Goal: Transaction & Acquisition: Register for event/course

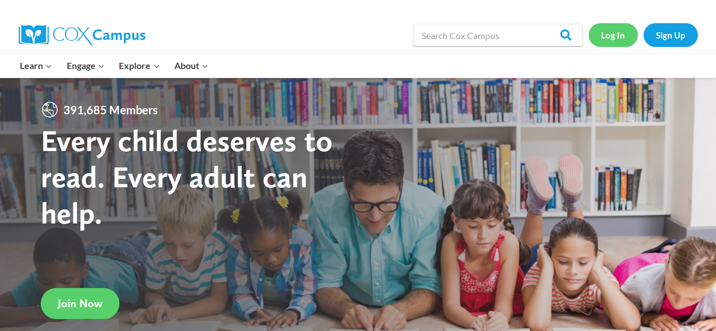
click at [618, 35] on link "Log In" at bounding box center [613, 34] width 49 height 23
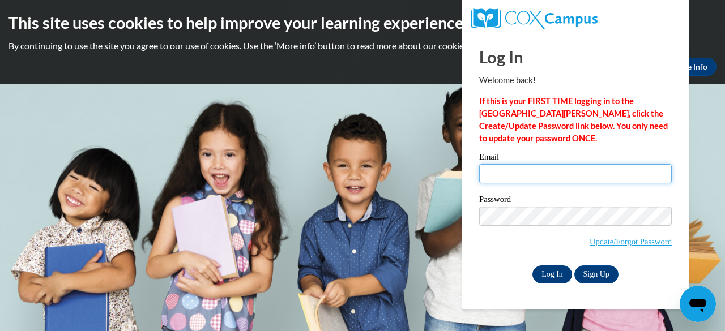
type input "[EMAIL_ADDRESS][DOMAIN_NAME]"
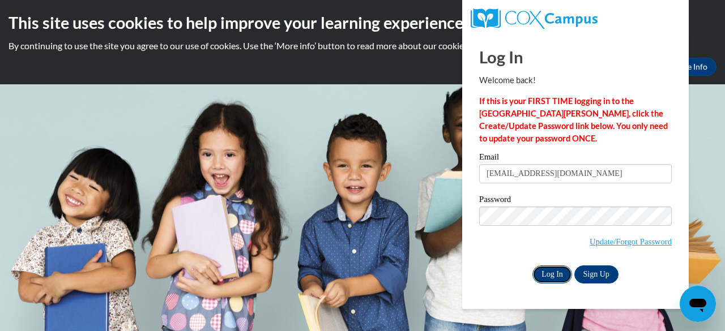
click at [558, 272] on input "Log In" at bounding box center [552, 275] width 40 height 18
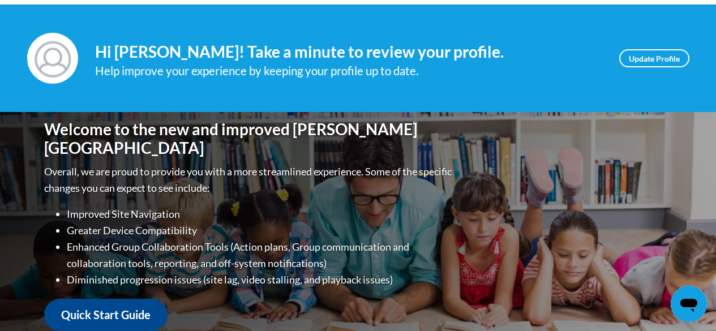
scroll to position [57, 0]
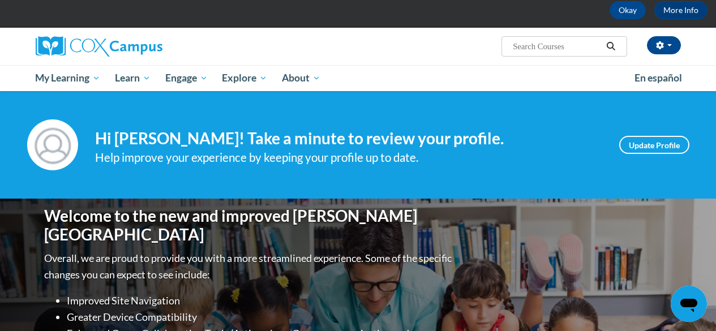
click at [521, 48] on input "Search..." at bounding box center [557, 47] width 91 height 14
type input "read with me"
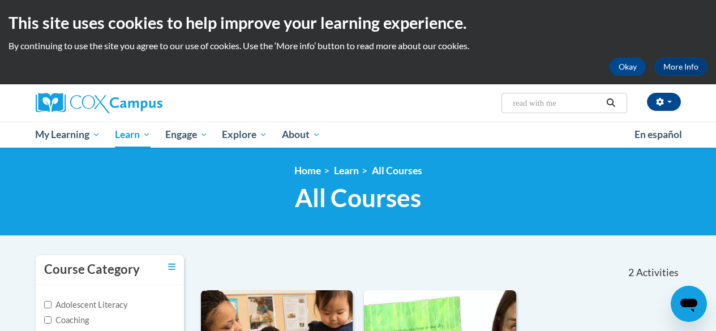
click at [516, 105] on input "read with me" at bounding box center [557, 103] width 91 height 14
drag, startPoint x: 571, startPoint y: 98, endPoint x: 474, endPoint y: 102, distance: 96.9
click at [474, 102] on div "Tian Foss (America/New_York UTC-04:00) My Profile Inbox My Transcripts Log Out …" at bounding box center [469, 98] width 442 height 29
type input "meaningful conversations"
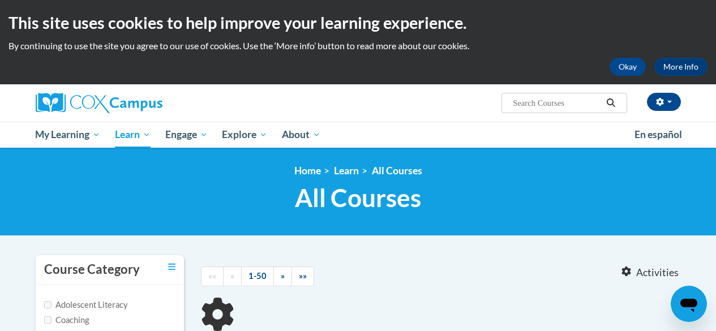
type input "meaningful conversations"
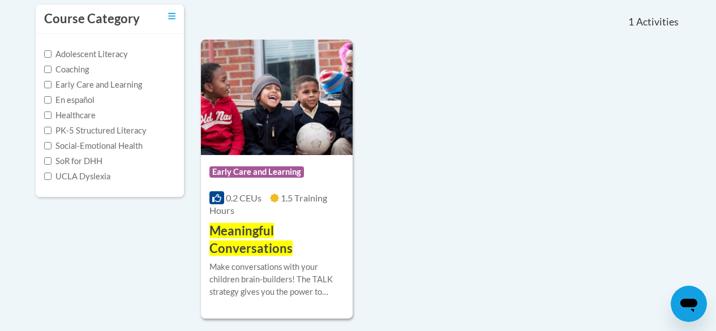
scroll to position [254, 0]
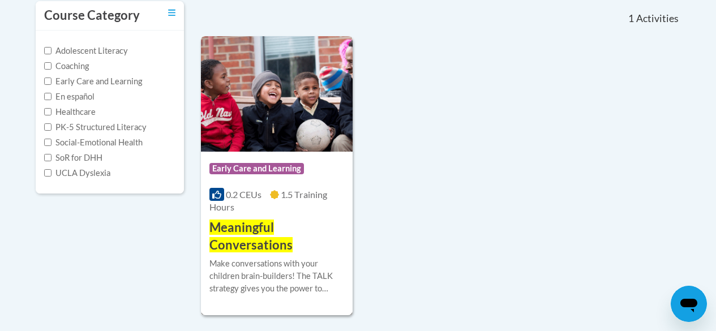
click at [259, 215] on div "Course Category: Early Care and Learning 0.2 CEUs 1.5 Training Hours COURSE Mea…" at bounding box center [277, 203] width 152 height 102
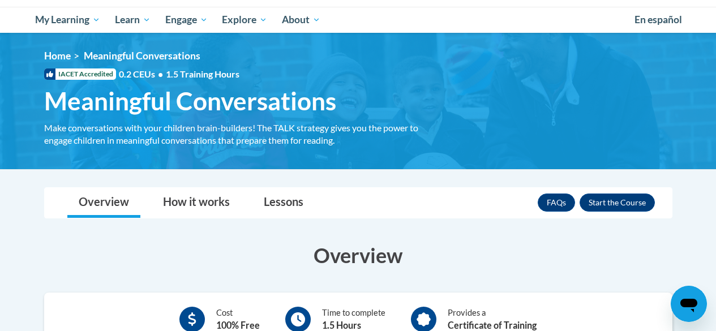
scroll to position [113, 0]
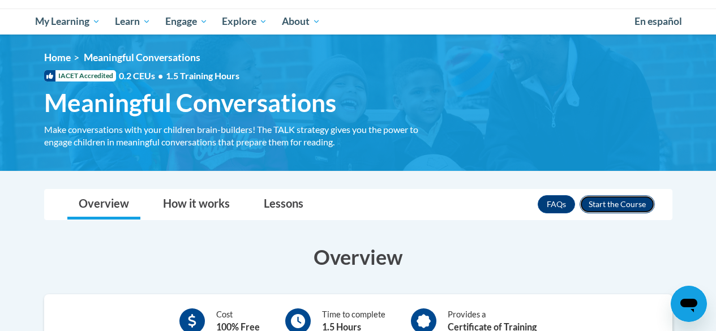
click at [609, 204] on button "Enroll" at bounding box center [617, 204] width 75 height 18
